Goal: Transaction & Acquisition: Purchase product/service

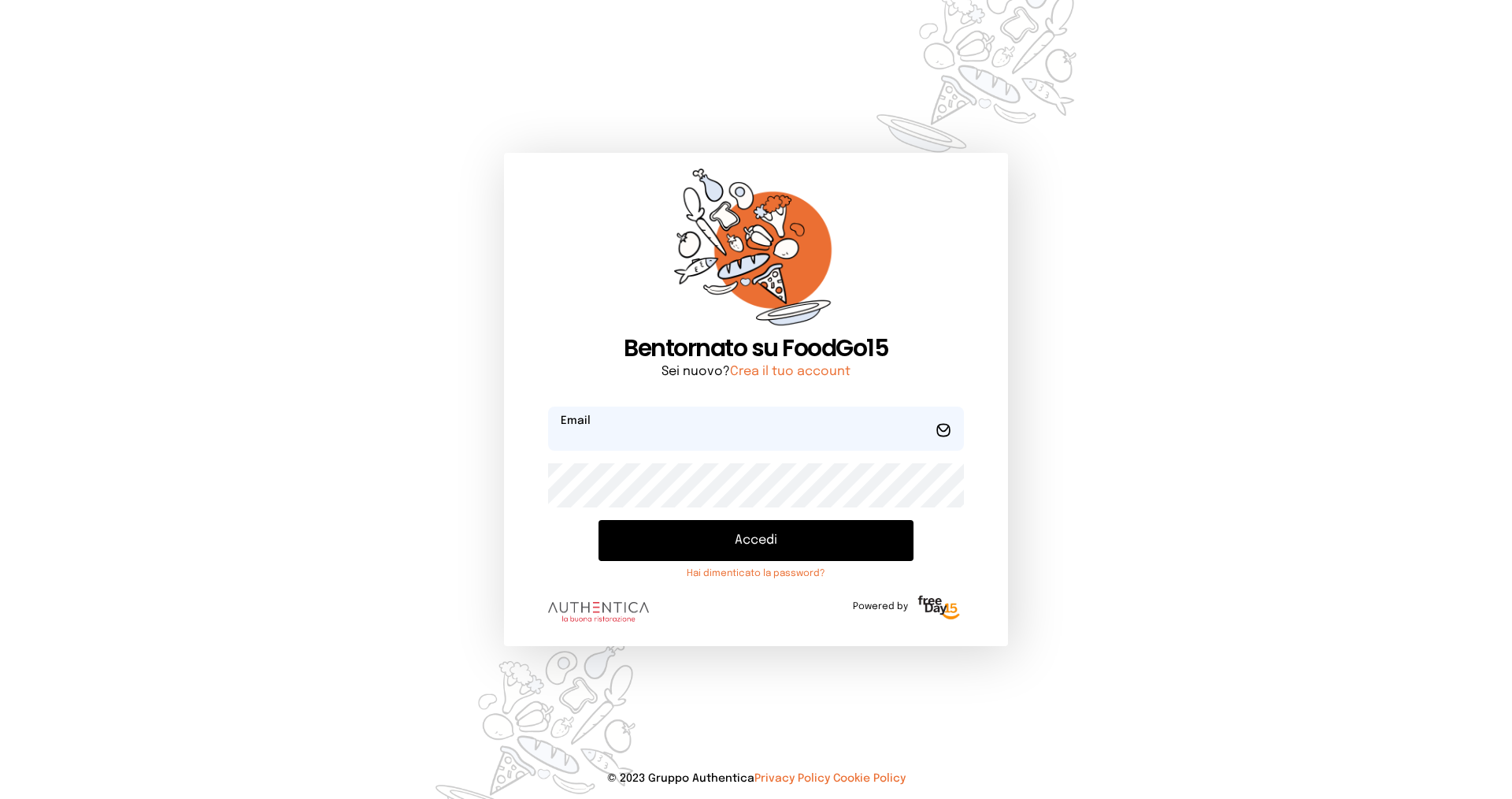
type input "**********"
click at [805, 538] on button "Accedi" at bounding box center [756, 540] width 315 height 41
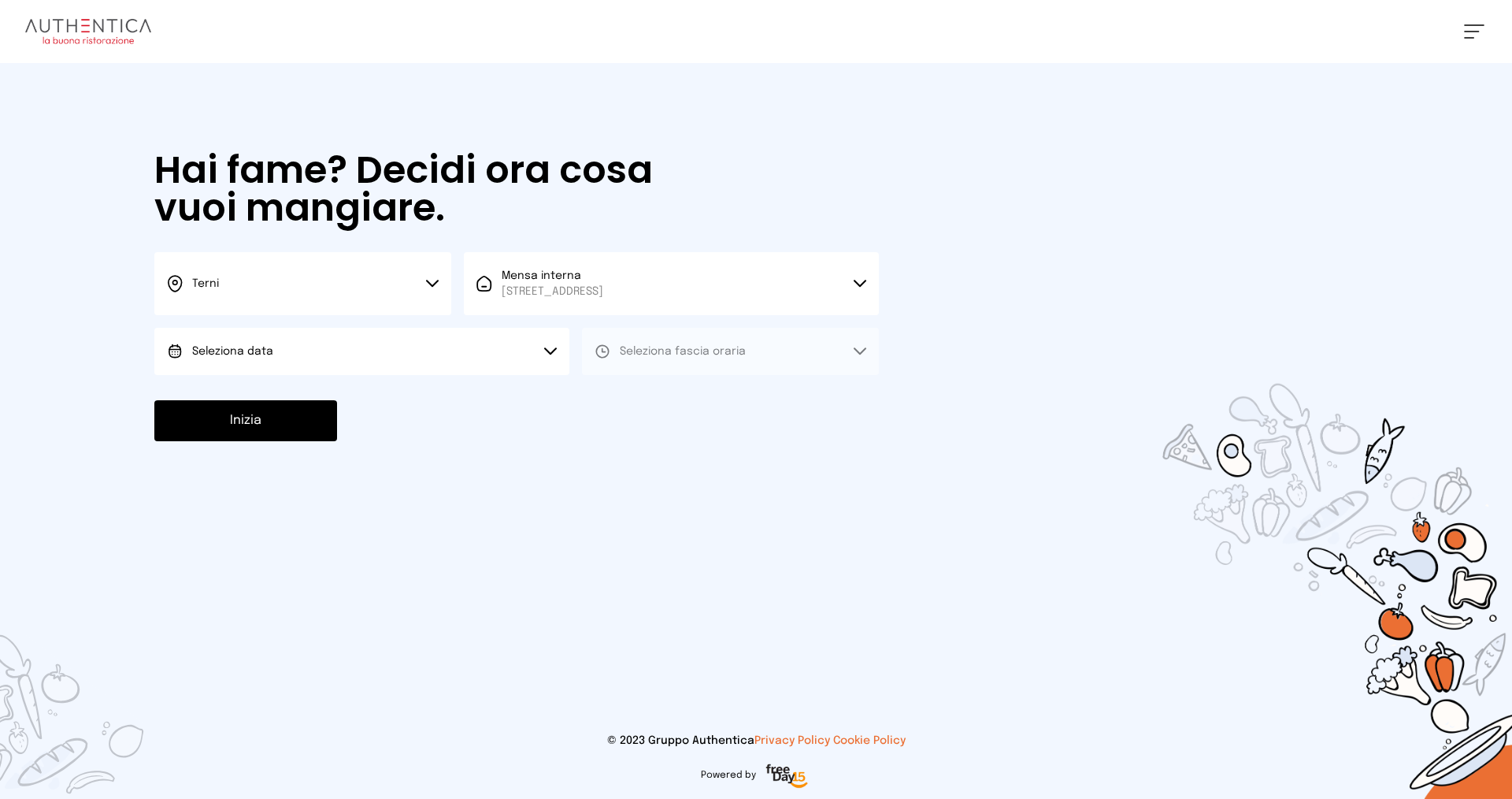
click at [426, 346] on button "Seleziona data" at bounding box center [361, 351] width 415 height 47
click at [339, 397] on li "[DATE], [DATE]" at bounding box center [361, 395] width 415 height 41
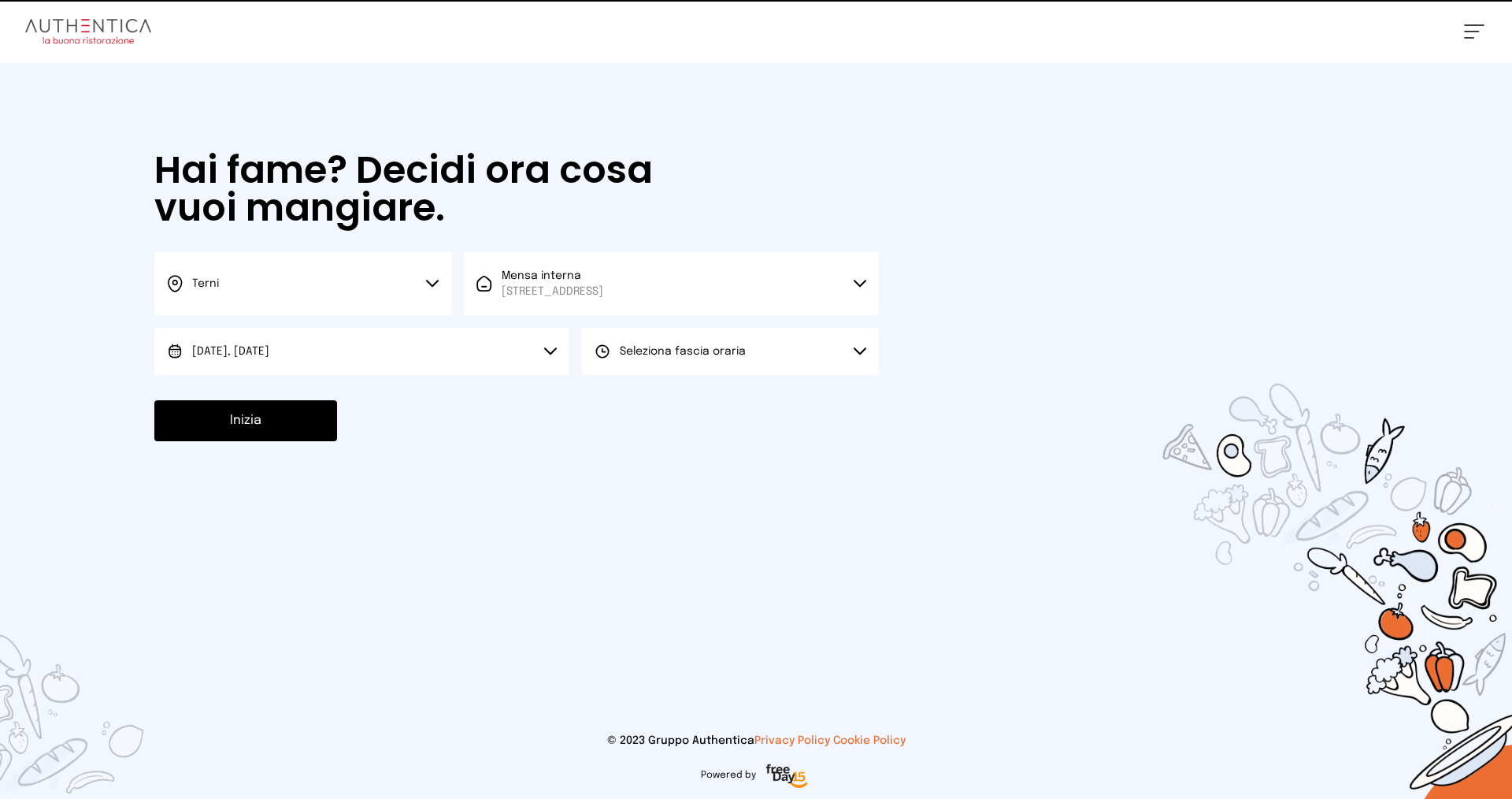
click at [648, 365] on button "Seleziona fascia oraria" at bounding box center [730, 351] width 297 height 47
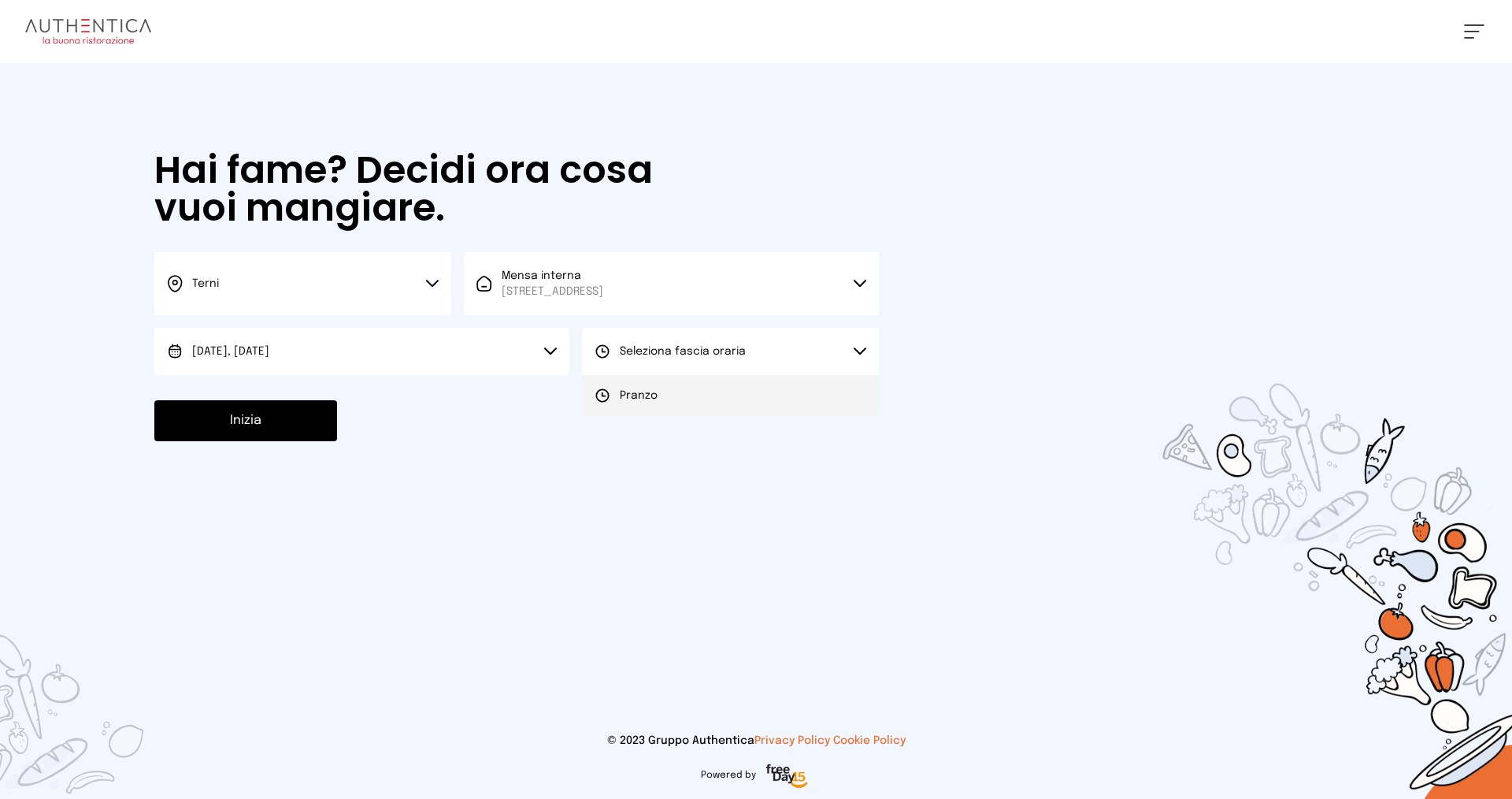
click at [654, 402] on span "Pranzo" at bounding box center [639, 395] width 38 height 16
click at [225, 417] on button "Inizia" at bounding box center [245, 420] width 183 height 41
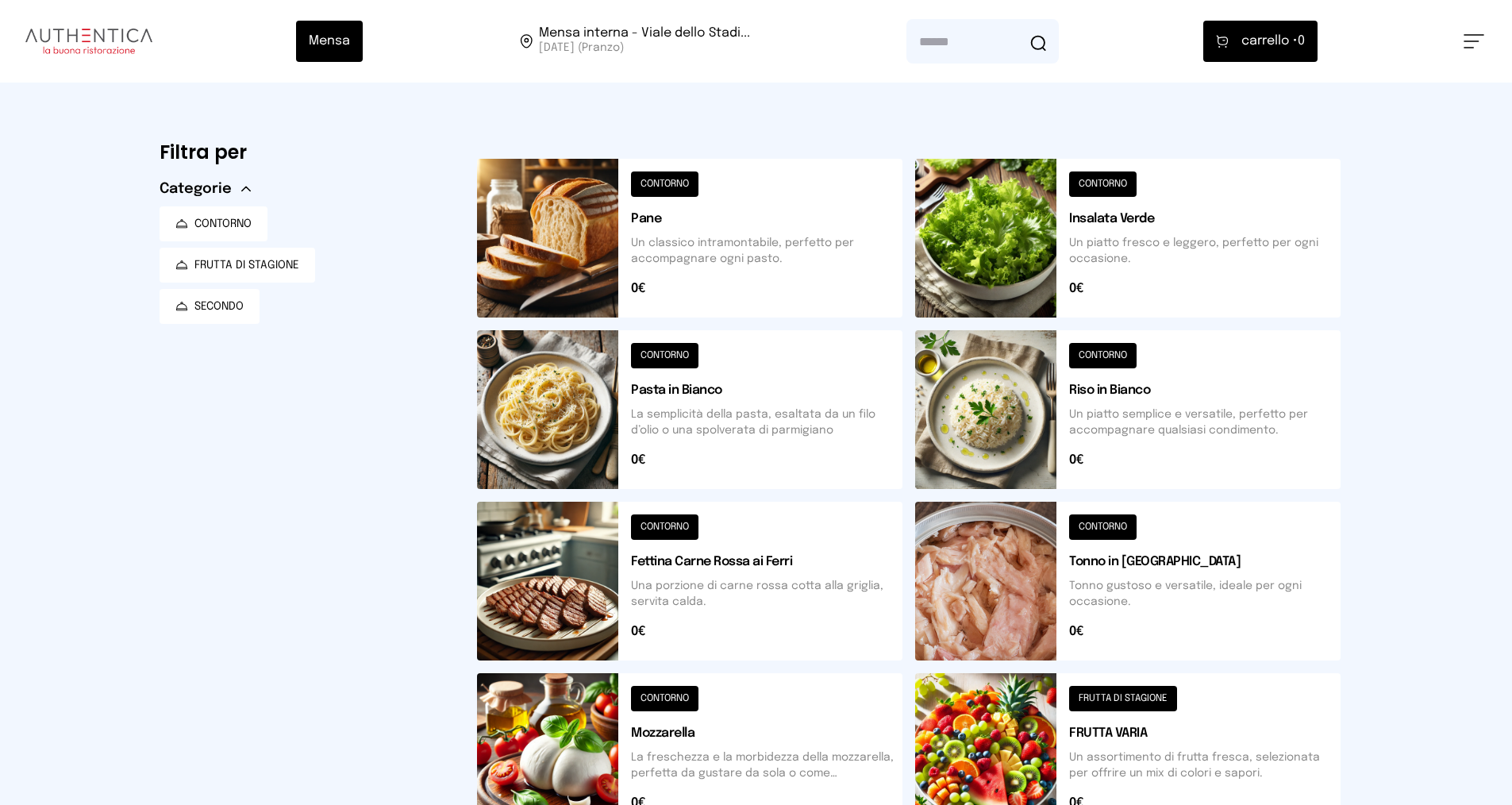
click at [698, 414] on button at bounding box center [690, 410] width 426 height 158
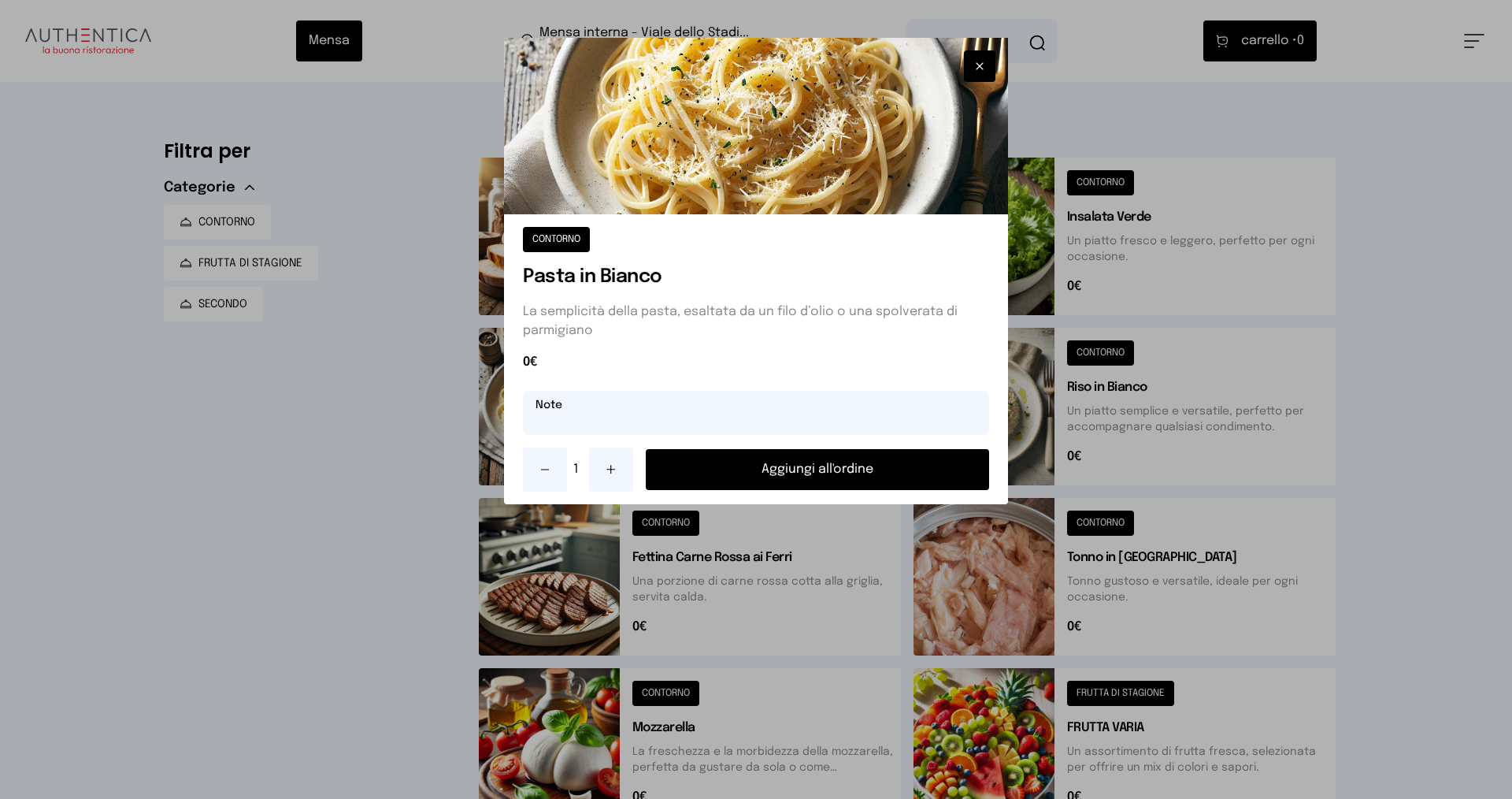
click at [767, 417] on input "text" at bounding box center [756, 412] width 466 height 44
type input "*"
click at [976, 60] on icon "button" at bounding box center [980, 65] width 12 height 16
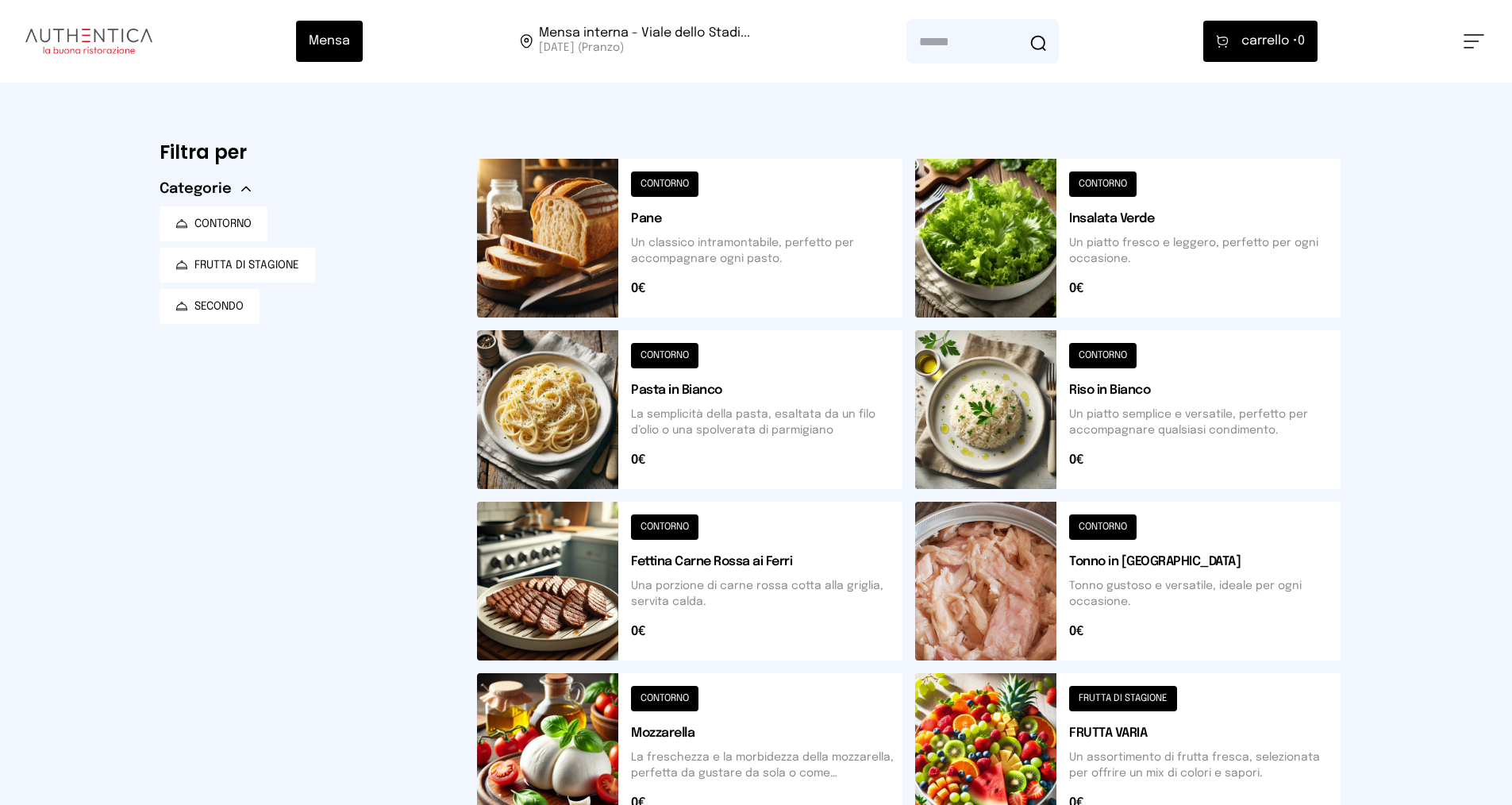
click at [1142, 411] on button at bounding box center [1128, 410] width 426 height 158
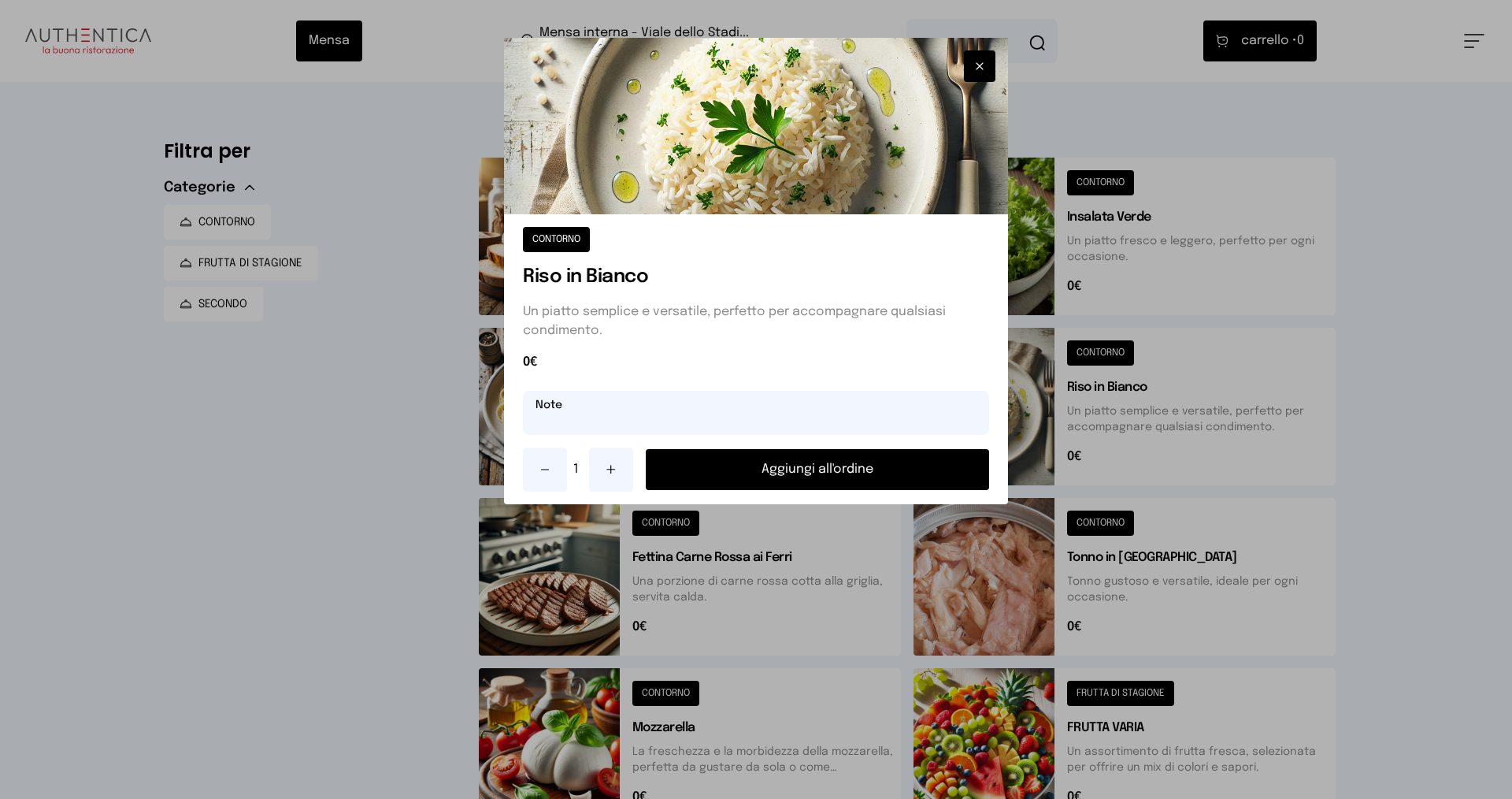
drag, startPoint x: 853, startPoint y: 407, endPoint x: 860, endPoint y: 392, distance: 16.6
click at [850, 407] on input "text" at bounding box center [756, 412] width 466 height 44
type input "**********"
click at [889, 470] on button "Aggiungi all'ordine" at bounding box center [817, 469] width 344 height 41
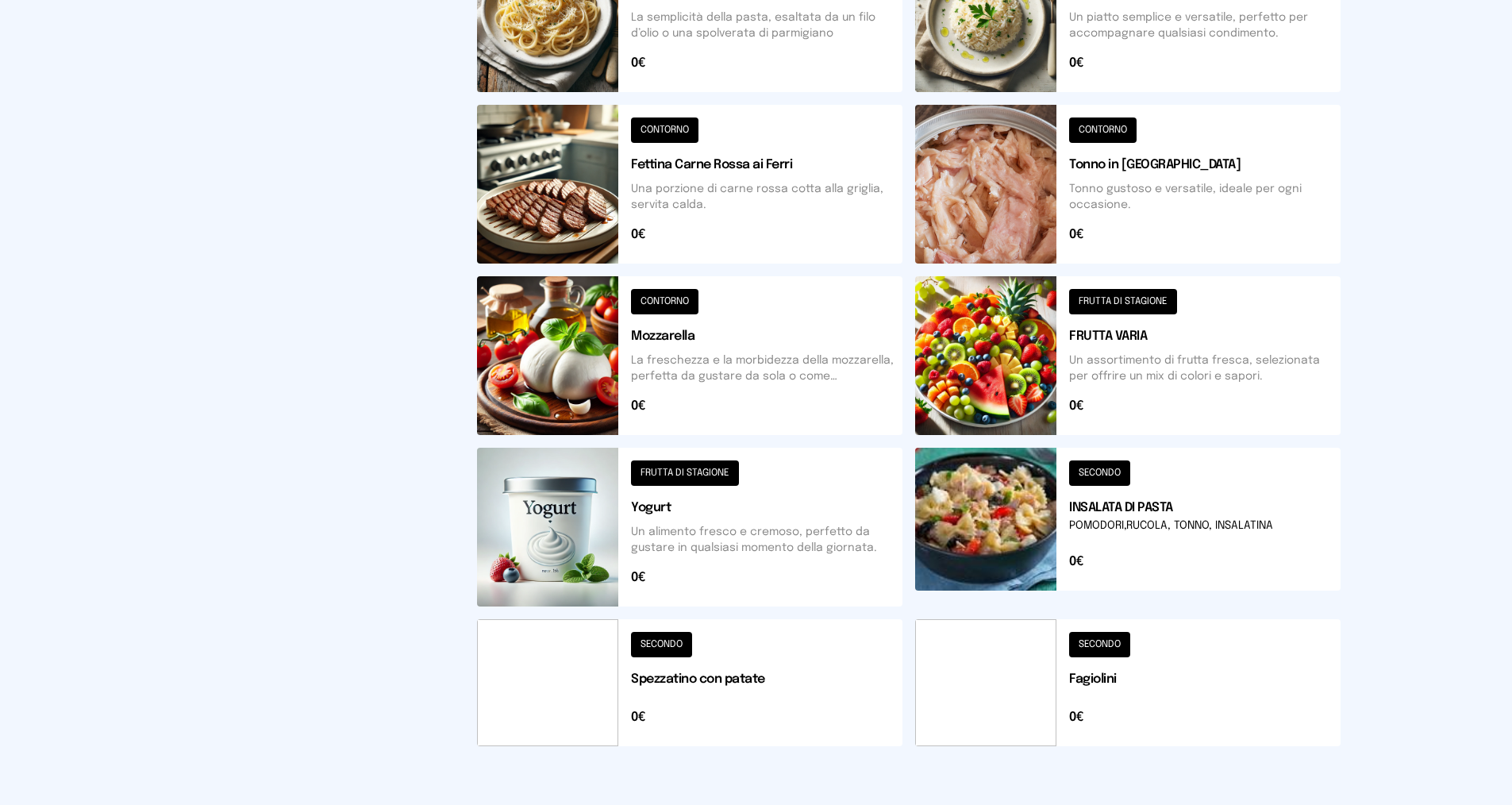
scroll to position [476, 0]
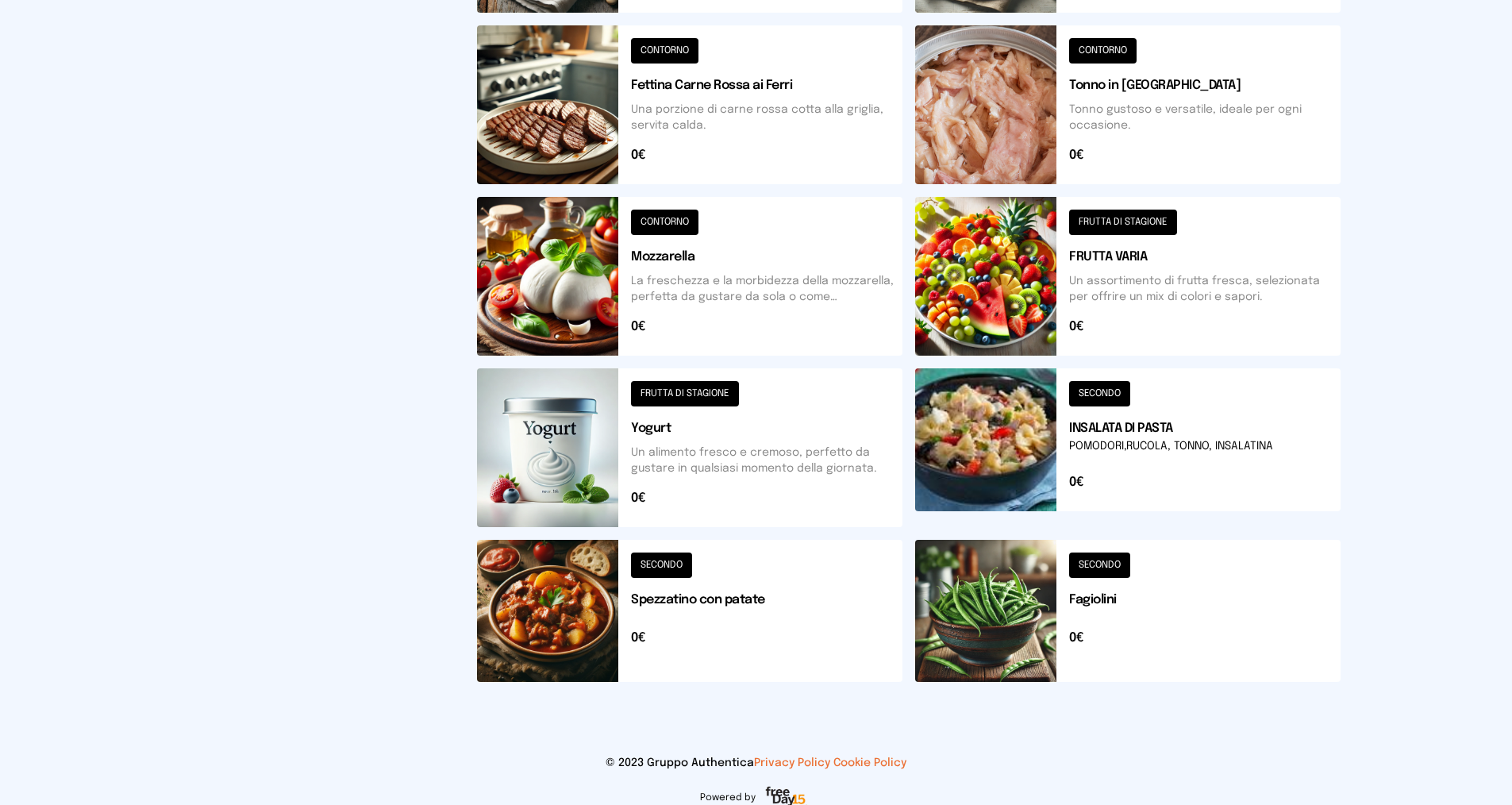
click at [1182, 606] on button at bounding box center [1128, 611] width 426 height 142
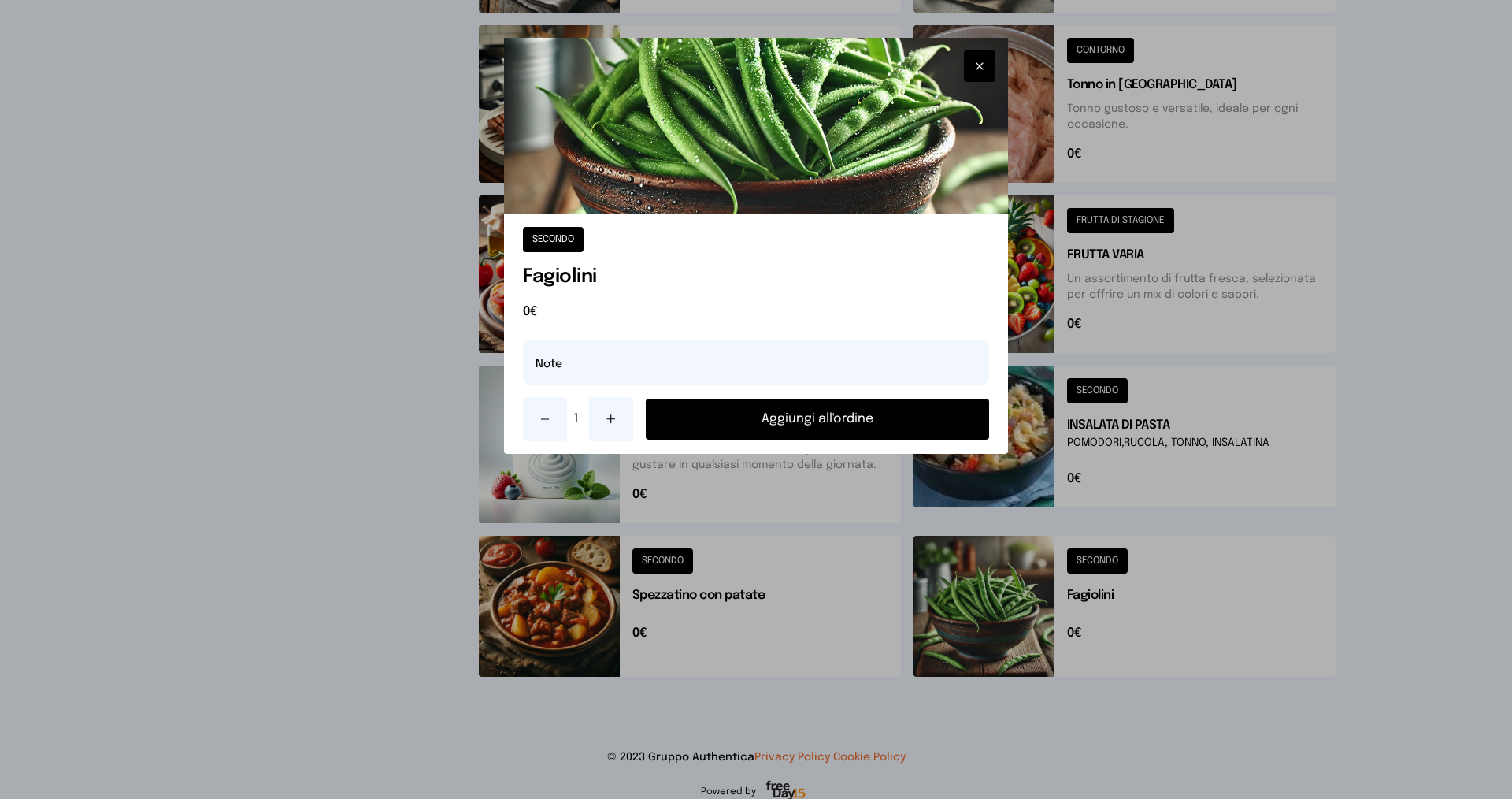
click at [847, 427] on button "Aggiungi all'ordine" at bounding box center [817, 418] width 344 height 41
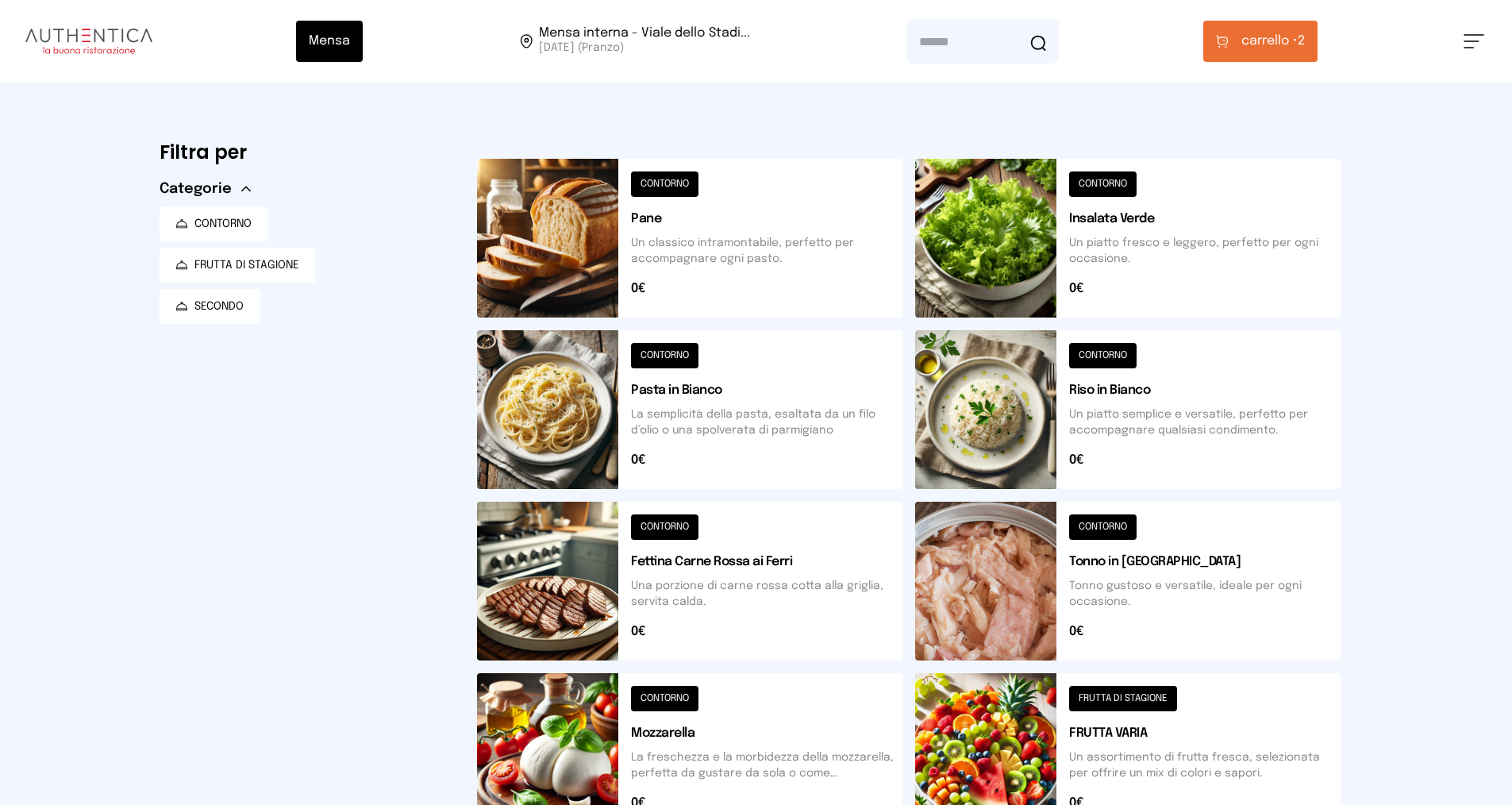
scroll to position [238, 0]
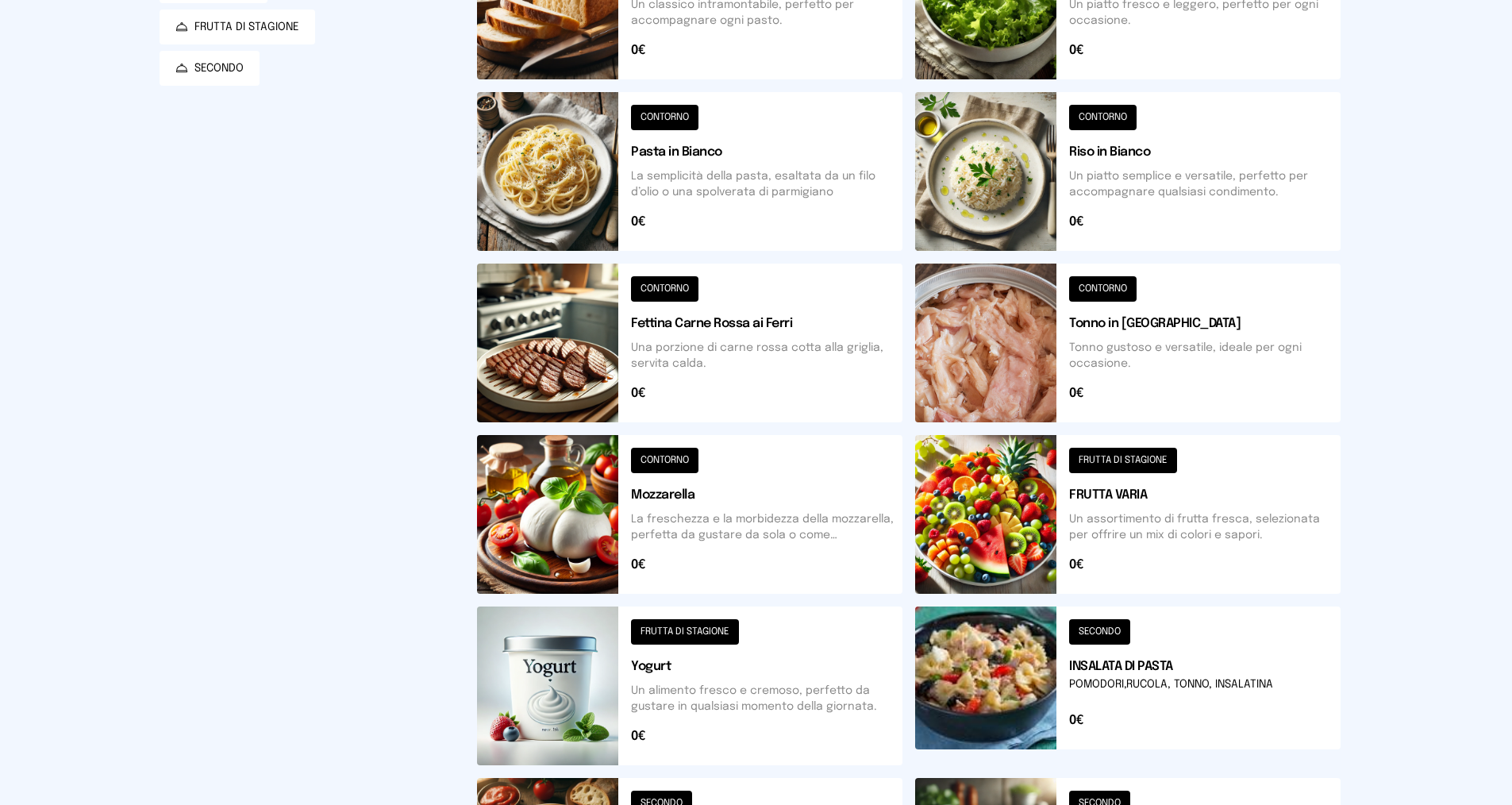
click at [1143, 547] on button at bounding box center [1128, 514] width 426 height 158
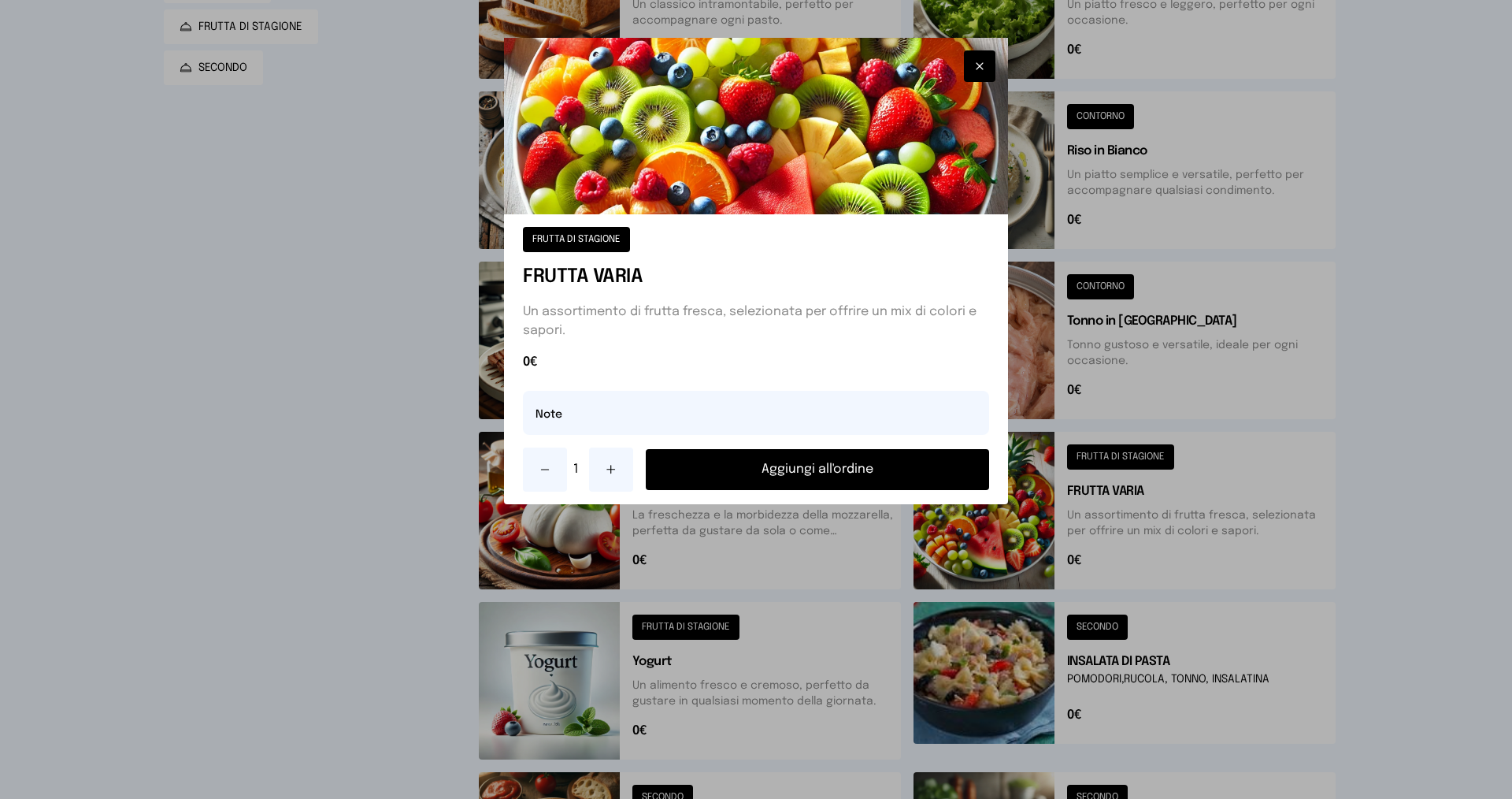
click at [601, 472] on button at bounding box center [611, 469] width 44 height 44
click at [722, 468] on button "Aggiungi all'ordine" at bounding box center [817, 469] width 344 height 41
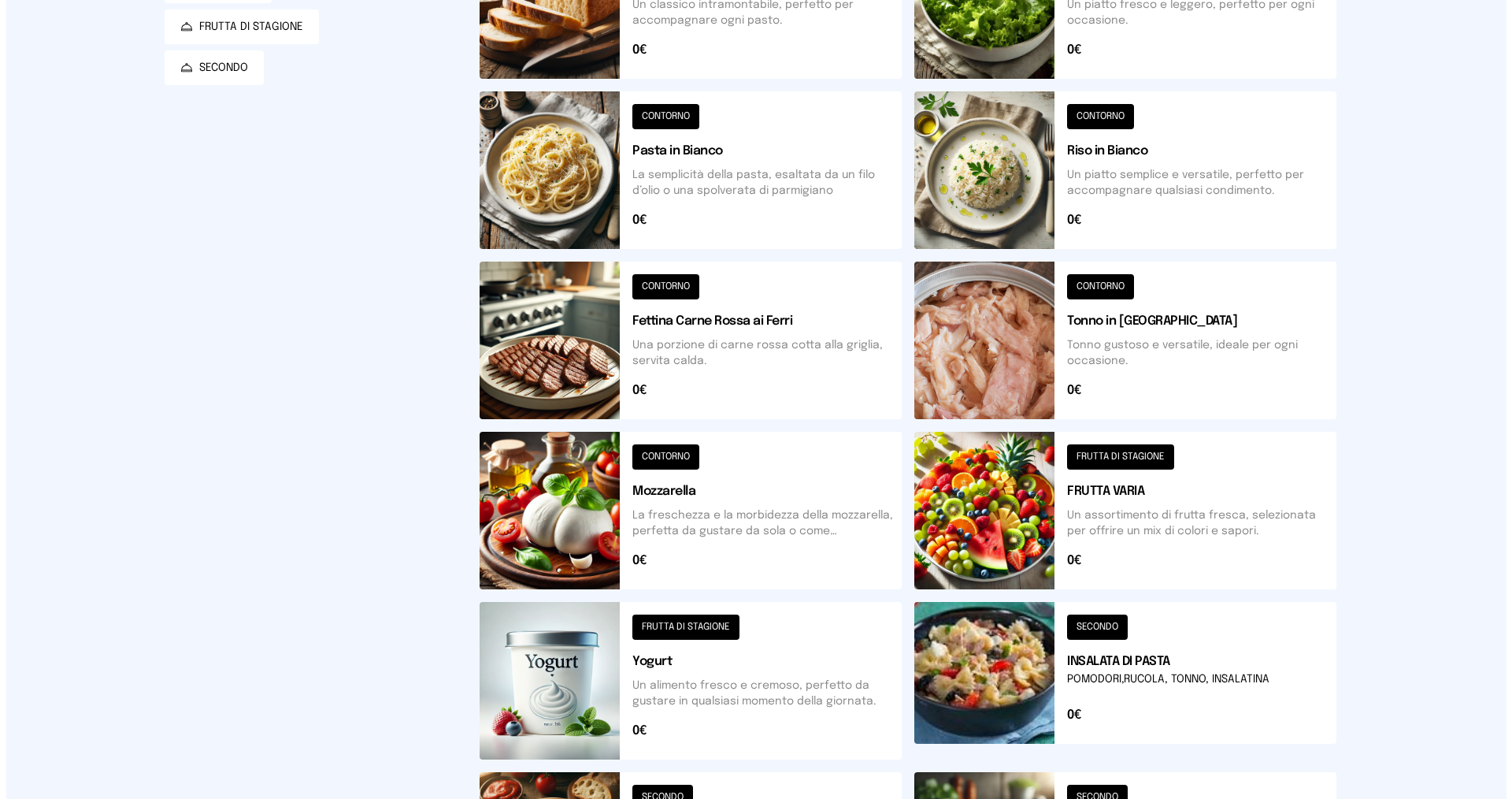
scroll to position [0, 0]
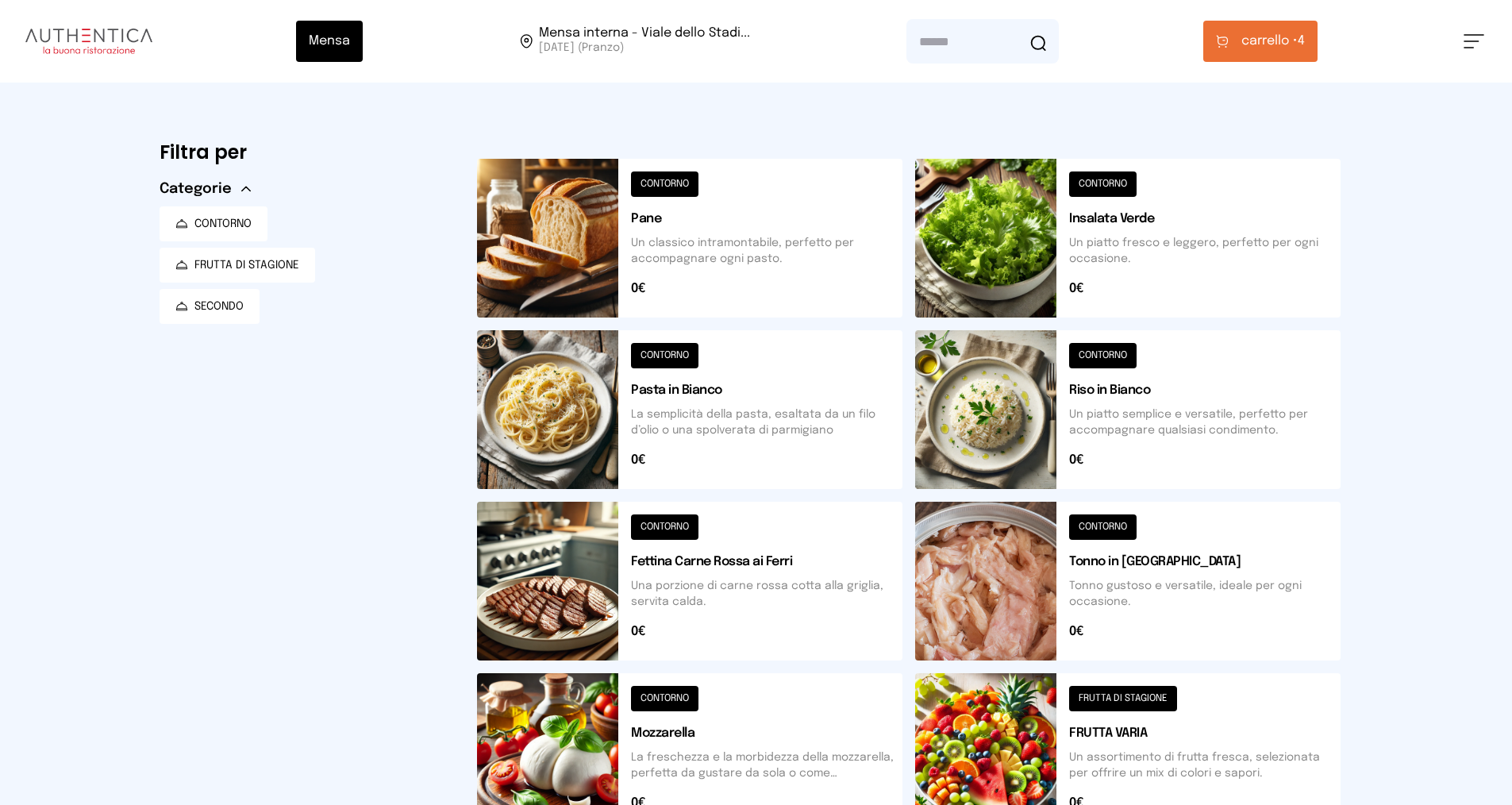
click at [1275, 34] on span "carrello •" at bounding box center [1270, 41] width 57 height 19
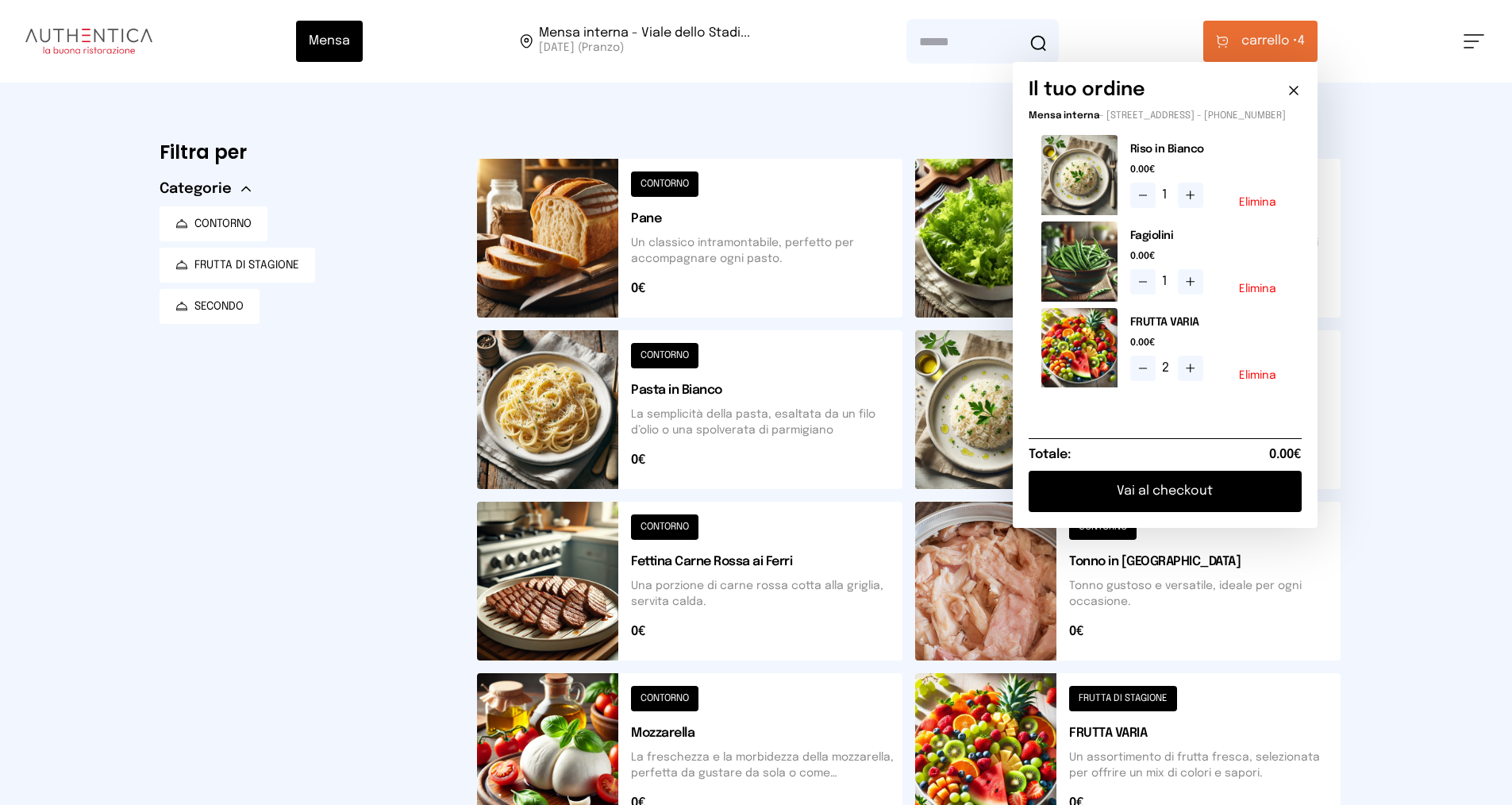
click at [1171, 495] on button "Vai al checkout" at bounding box center [1165, 491] width 273 height 41
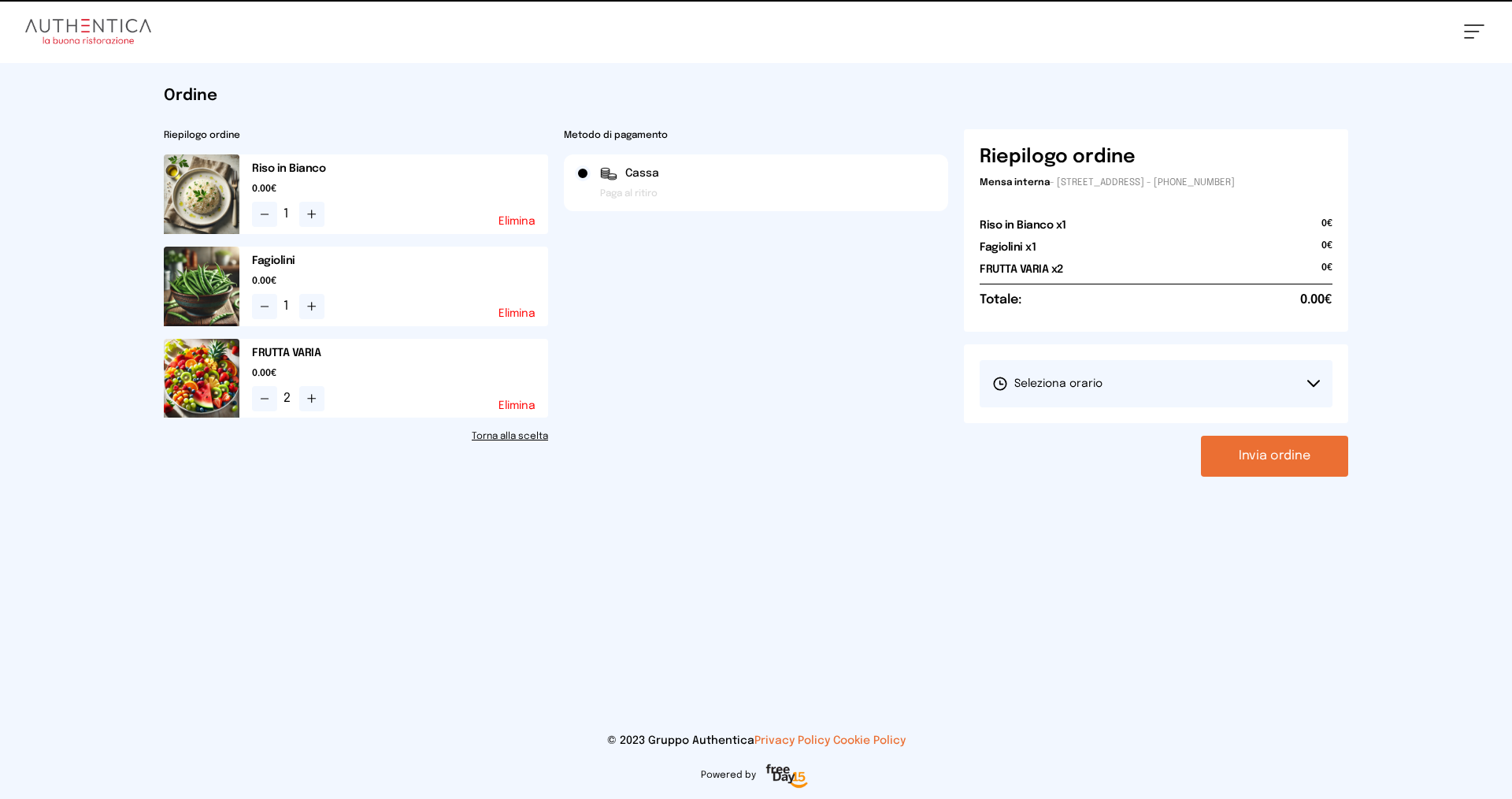
click at [1095, 385] on span "Seleziona orario" at bounding box center [1047, 383] width 110 height 16
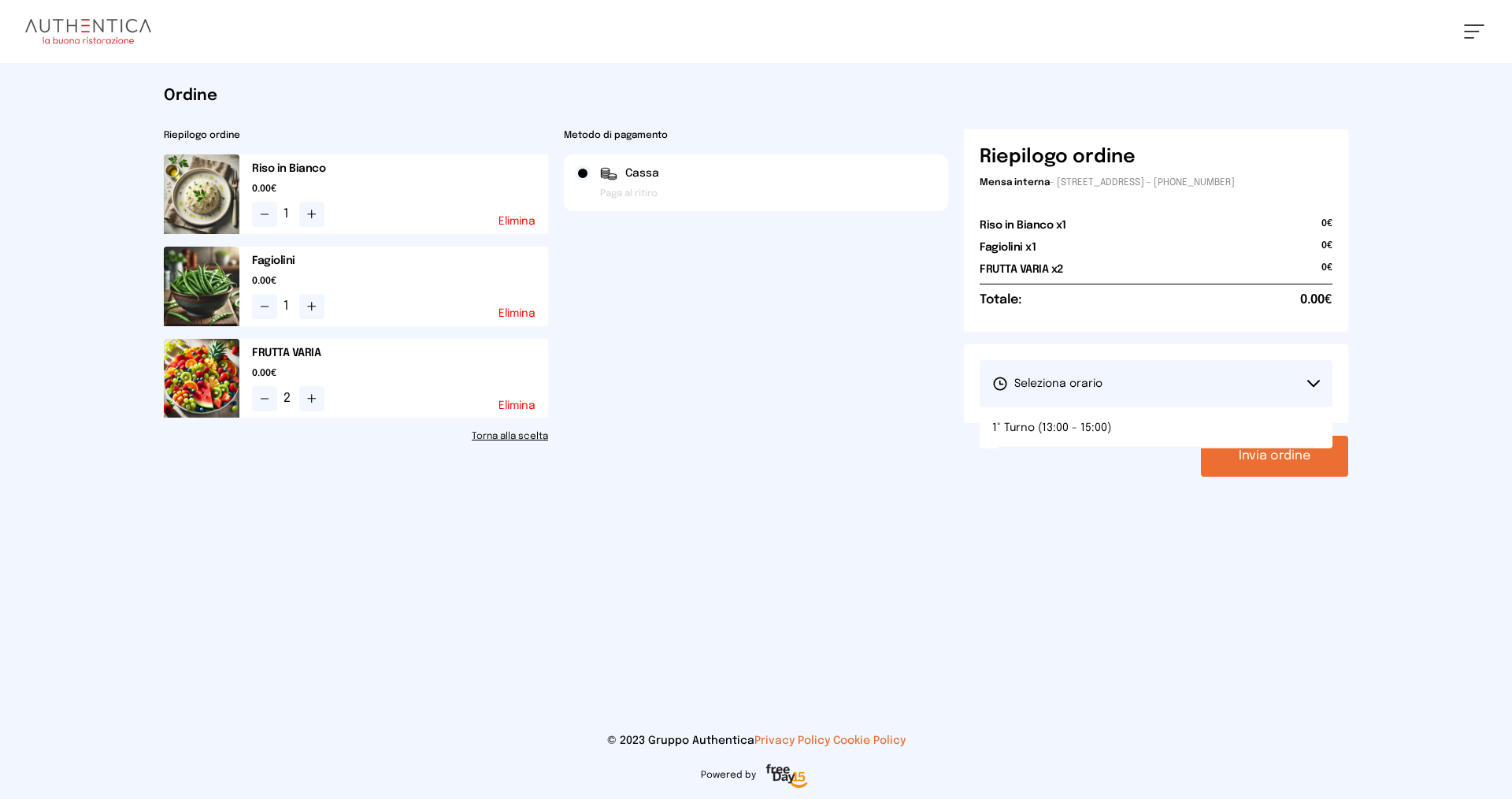
drag, startPoint x: 1107, startPoint y: 417, endPoint x: 1283, endPoint y: 469, distance: 183.5
click at [1108, 418] on li "1° Turno (13:00 - 15:00)" at bounding box center [1156, 427] width 353 height 41
click at [1300, 478] on div "Ordine Riepilogo ordine Riso in Bianco 0.00€ 1 Elimina Fagiolini 0.00€ 1 Elimin…" at bounding box center [756, 281] width 1210 height 436
click at [1300, 464] on button "Invia ordine" at bounding box center [1275, 455] width 147 height 41
